Goal: Communication & Community: Ask a question

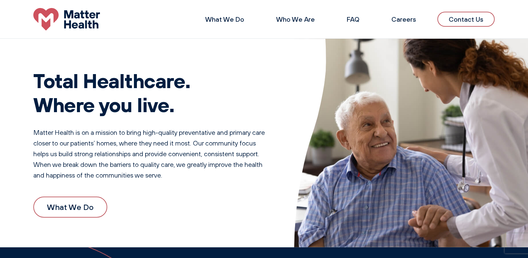
click at [437, 12] on link "Contact Us" at bounding box center [465, 19] width 57 height 15
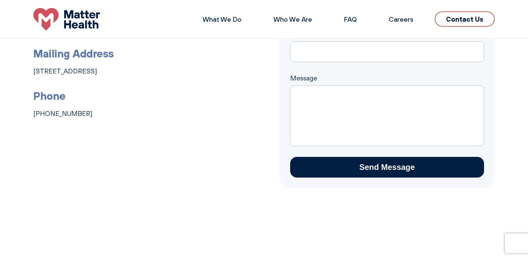
scroll to position [122, 0]
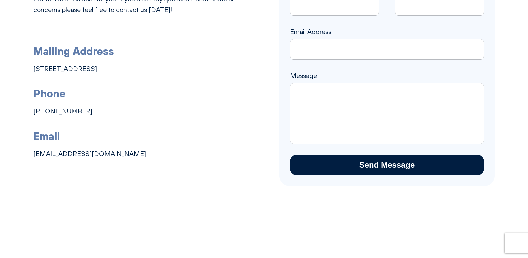
drag, startPoint x: 340, startPoint y: 92, endPoint x: 329, endPoint y: 60, distance: 33.1
click at [339, 92] on textarea "Message" at bounding box center [387, 113] width 194 height 61
paste textarea "Wikipedia is considered to be the World’s most significant tool for reference m…"
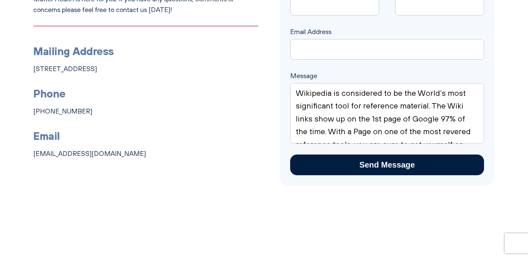
scroll to position [185, 0]
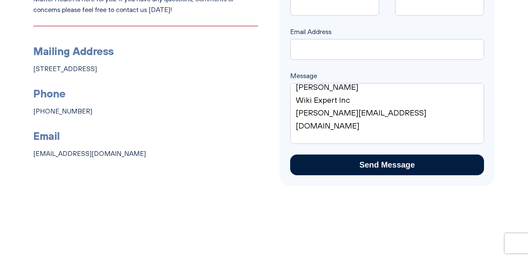
type textarea "Wikipedia is considered to be the World’s most significant tool for reference m…"
click at [330, 59] on input "Email Address" at bounding box center [387, 49] width 194 height 21
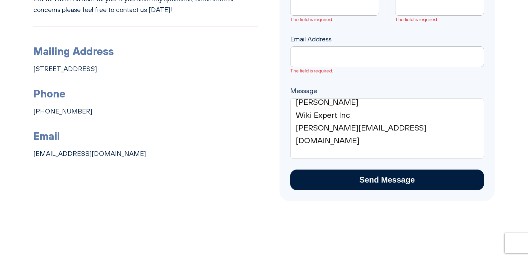
type input "[PERSON_NAME][EMAIL_ADDRESS][DOMAIN_NAME]"
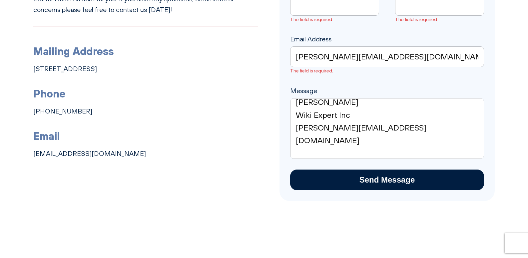
type input "[PERSON_NAME]"
type input "8149805065"
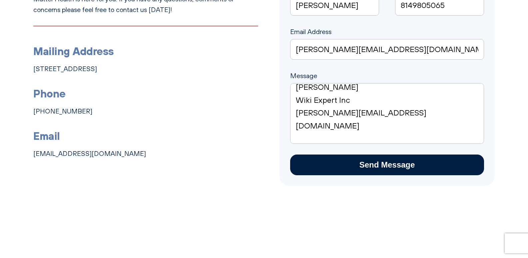
click at [395, 105] on textarea "Wikipedia is considered to be the World’s most significant tool for reference m…" at bounding box center [387, 113] width 194 height 61
click at [385, 164] on input "Send Message" at bounding box center [387, 164] width 194 height 21
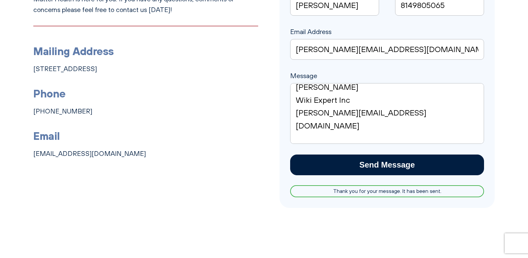
scroll to position [0, 0]
